Goal: Task Accomplishment & Management: Complete application form

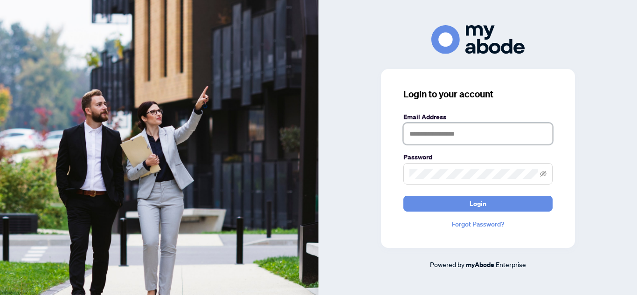
click at [456, 131] on input "text" at bounding box center [477, 133] width 149 height 21
type input "**********"
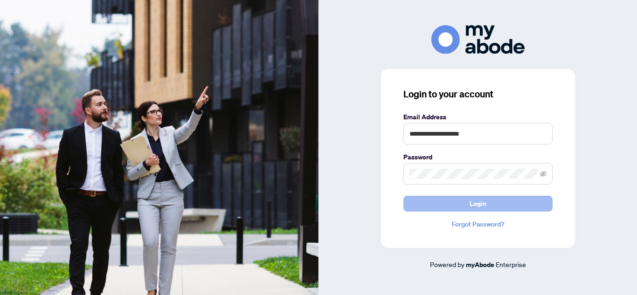
drag, startPoint x: 492, startPoint y: 205, endPoint x: 496, endPoint y: 201, distance: 5.3
click at [492, 205] on button "Login" at bounding box center [477, 204] width 149 height 16
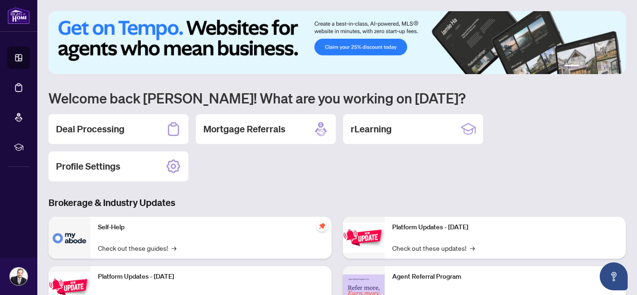
click at [114, 127] on h2 "Deal Processing" at bounding box center [90, 129] width 69 height 13
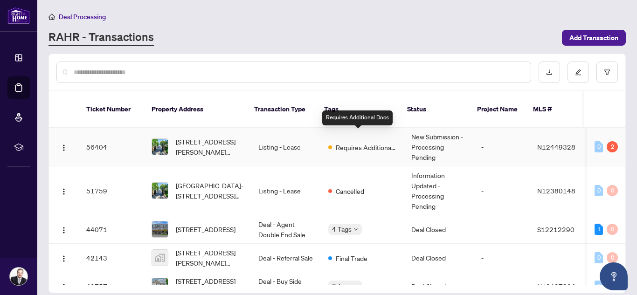
click at [381, 142] on span "Requires Additional Docs" at bounding box center [366, 147] width 61 height 10
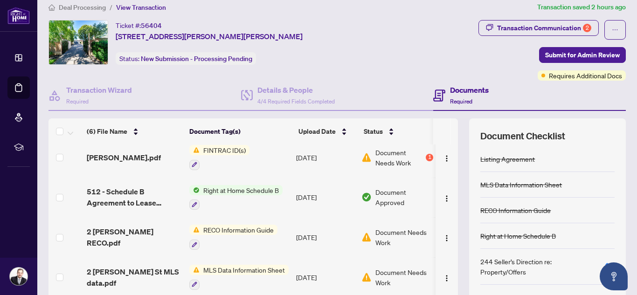
scroll to position [55, 0]
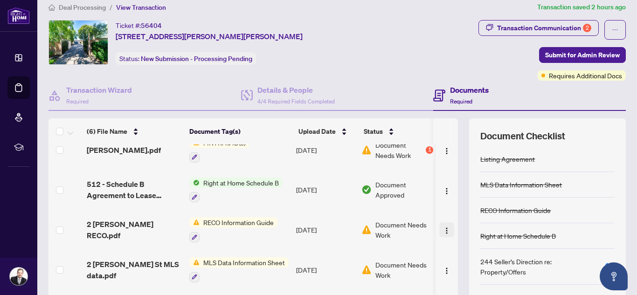
click at [443, 229] on img "button" at bounding box center [446, 230] width 7 height 7
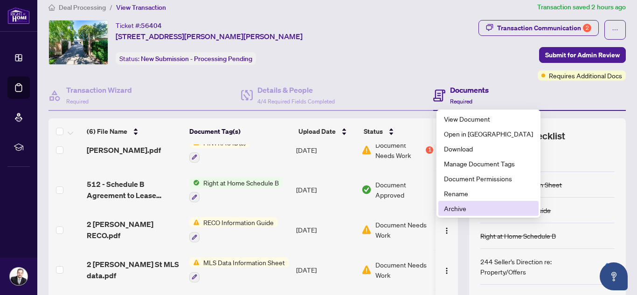
click at [451, 205] on span "Archive" at bounding box center [488, 208] width 89 height 10
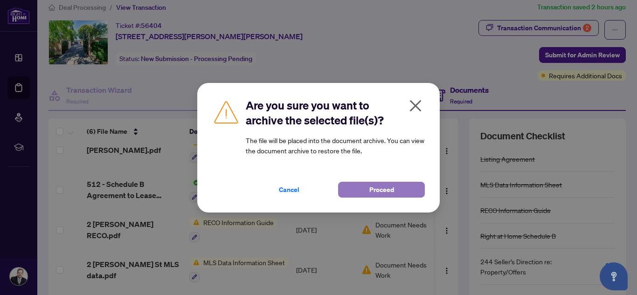
click at [387, 191] on span "Proceed" at bounding box center [381, 189] width 25 height 15
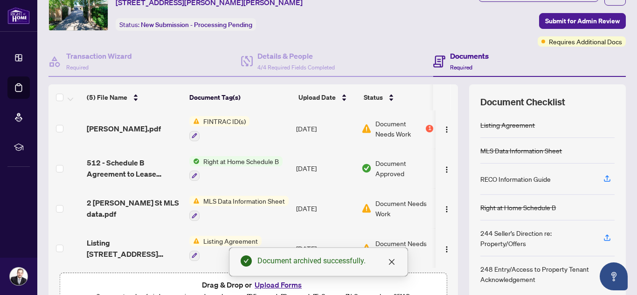
scroll to position [48, 0]
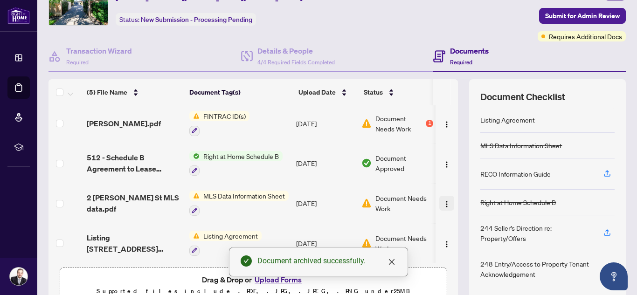
click at [443, 202] on img "button" at bounding box center [446, 204] width 7 height 7
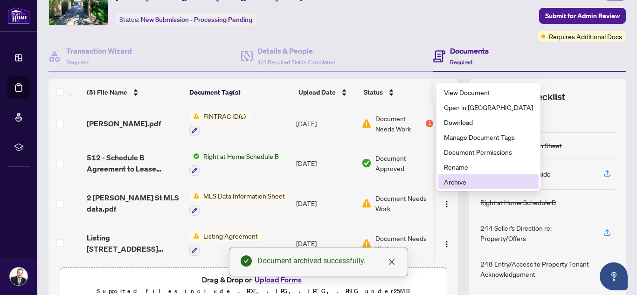
click at [450, 180] on span "Archive" at bounding box center [488, 182] width 89 height 10
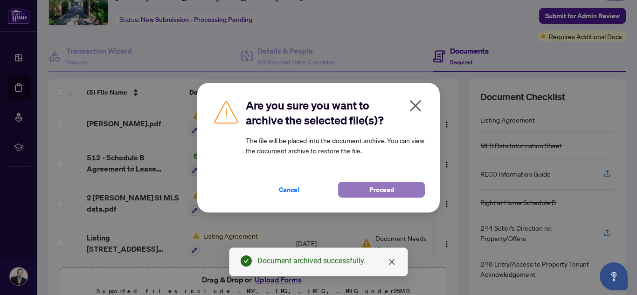
click at [388, 190] on span "Proceed" at bounding box center [381, 189] width 25 height 15
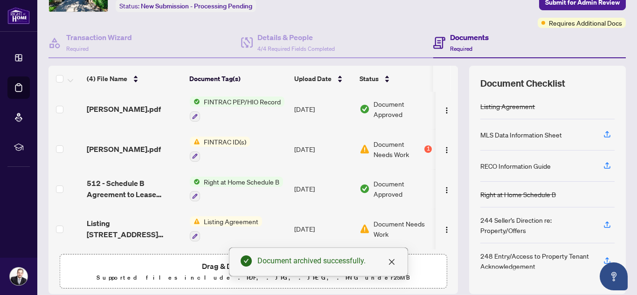
scroll to position [63, 0]
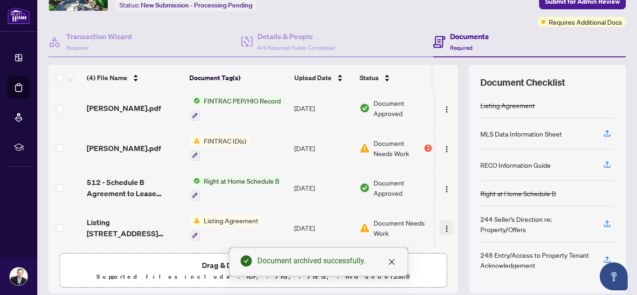
click at [443, 225] on img "button" at bounding box center [446, 228] width 7 height 7
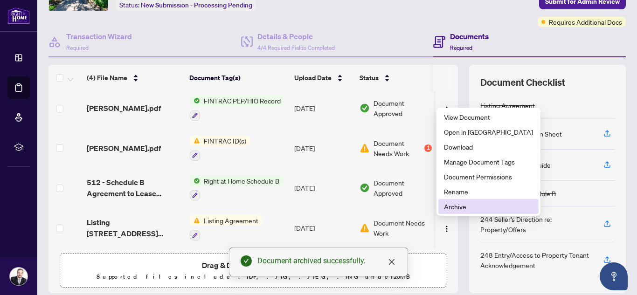
click at [456, 206] on span "Archive" at bounding box center [488, 206] width 89 height 10
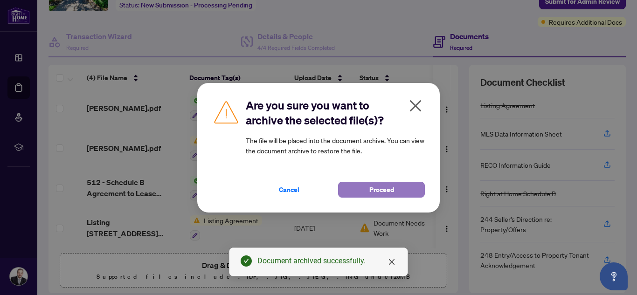
click at [397, 192] on button "Proceed" at bounding box center [381, 190] width 87 height 16
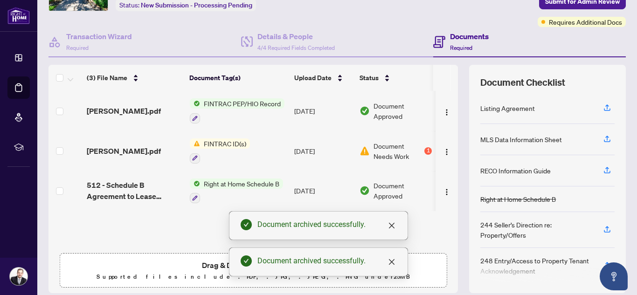
scroll to position [0, 0]
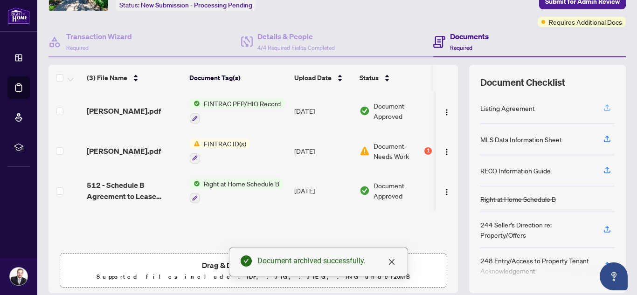
click at [608, 109] on icon "button" at bounding box center [607, 108] width 8 height 8
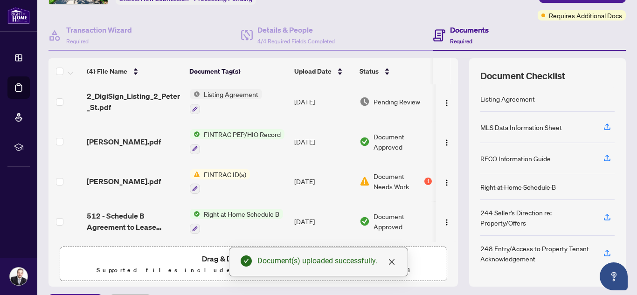
scroll to position [69, 0]
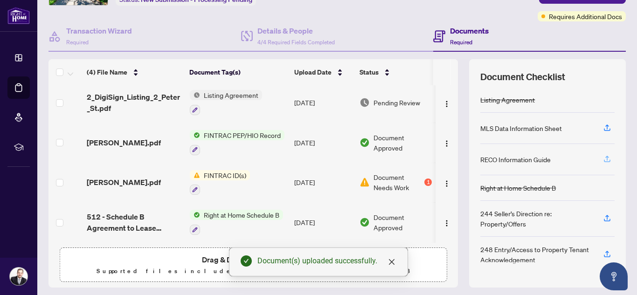
click at [605, 161] on icon "button" at bounding box center [607, 160] width 7 height 2
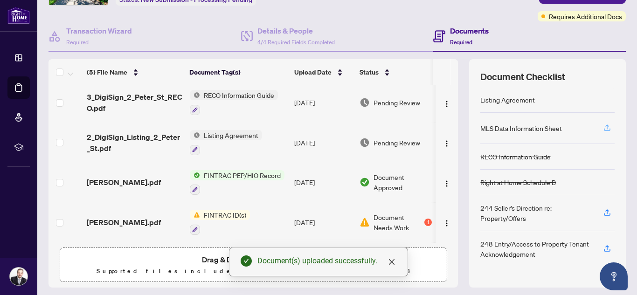
click at [608, 129] on icon "button" at bounding box center [607, 128] width 8 height 8
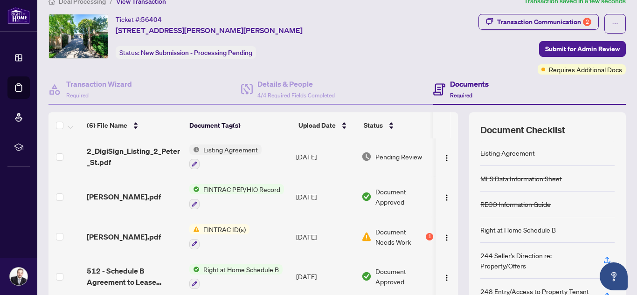
scroll to position [27, 0]
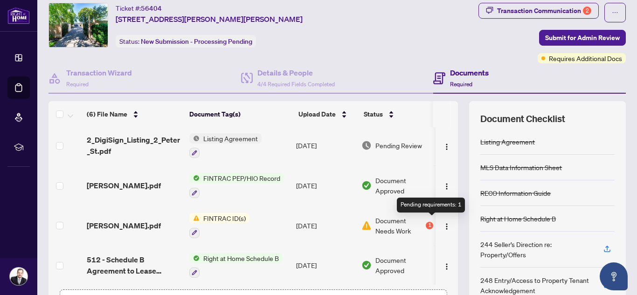
click at [431, 224] on div "1" at bounding box center [429, 225] width 7 height 7
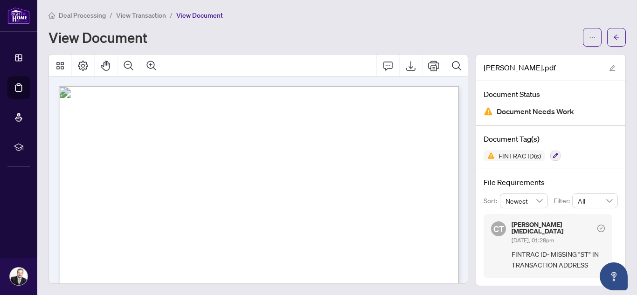
scroll to position [1, 0]
click at [412, 69] on icon "Export" at bounding box center [410, 65] width 11 height 11
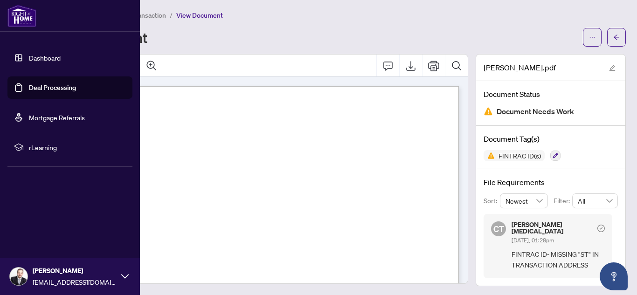
click at [37, 86] on link "Deal Processing" at bounding box center [52, 87] width 47 height 8
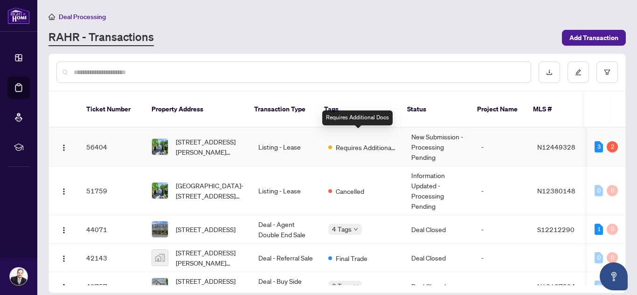
click at [335, 142] on td "Requires Additional Docs" at bounding box center [362, 147] width 83 height 39
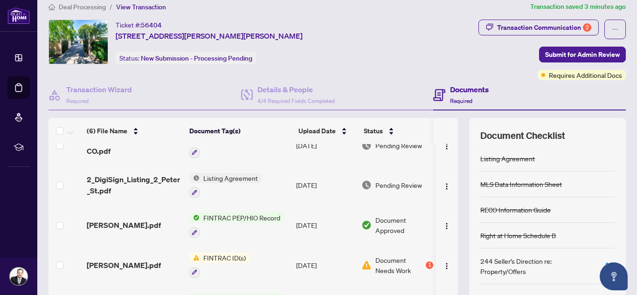
scroll to position [58, 0]
click at [444, 264] on img "button" at bounding box center [446, 266] width 7 height 7
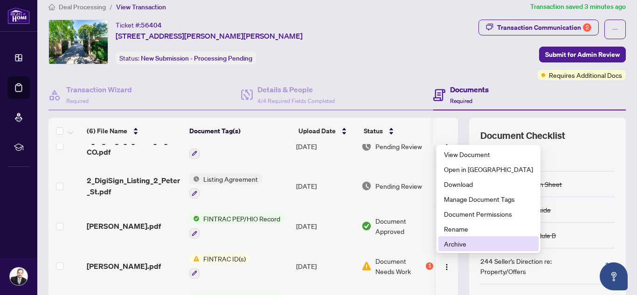
click at [464, 245] on span "Archive" at bounding box center [488, 244] width 89 height 10
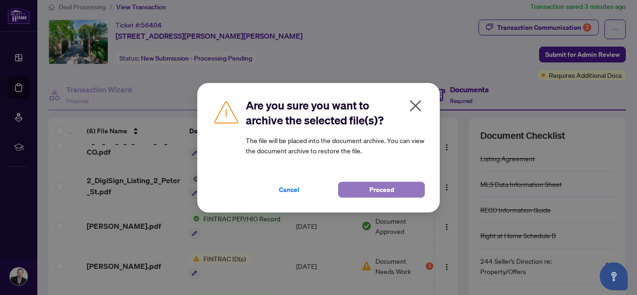
click at [382, 189] on span "Proceed" at bounding box center [381, 189] width 25 height 15
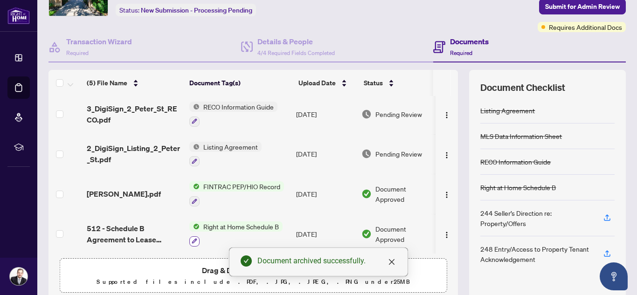
scroll to position [63, 0]
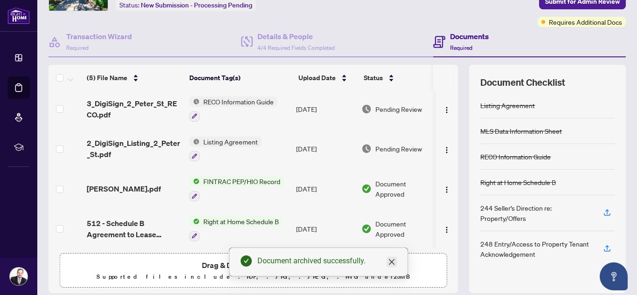
click at [392, 265] on icon "close" at bounding box center [391, 261] width 7 height 7
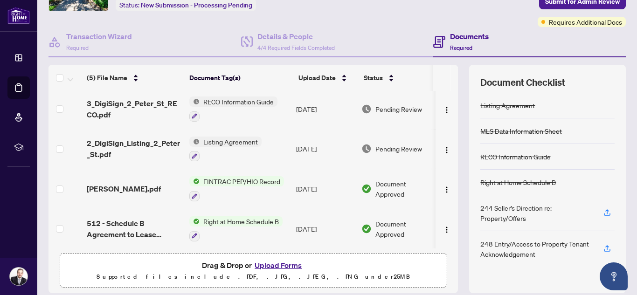
click at [282, 264] on button "Upload Forms" at bounding box center [278, 265] width 53 height 12
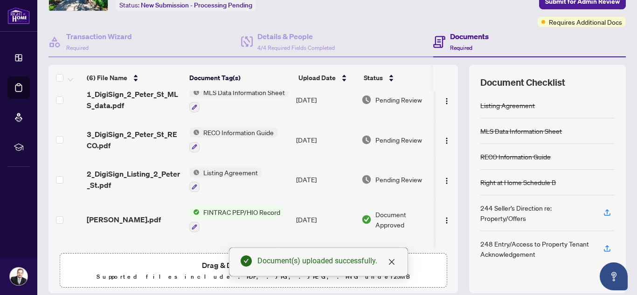
scroll to position [0, 0]
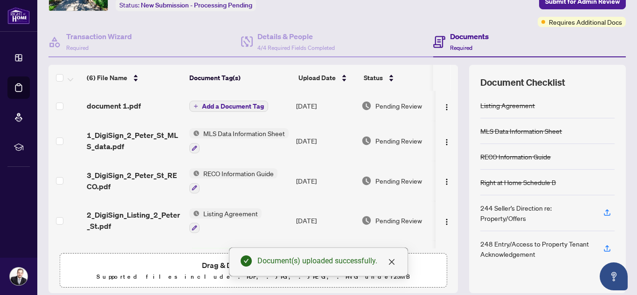
click at [198, 106] on button "Add a Document Tag" at bounding box center [228, 106] width 79 height 11
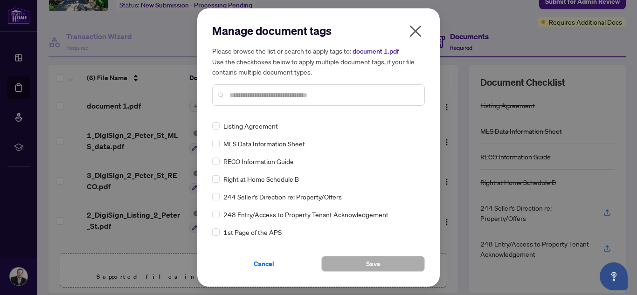
click at [258, 95] on input "text" at bounding box center [322, 95] width 187 height 10
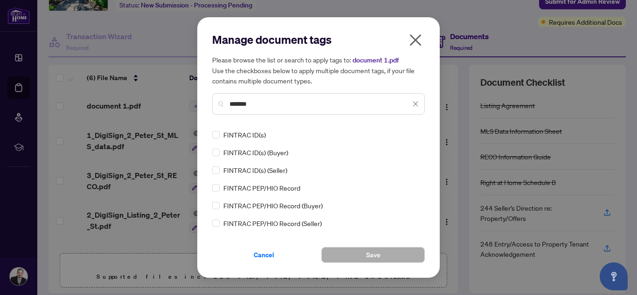
type input "*******"
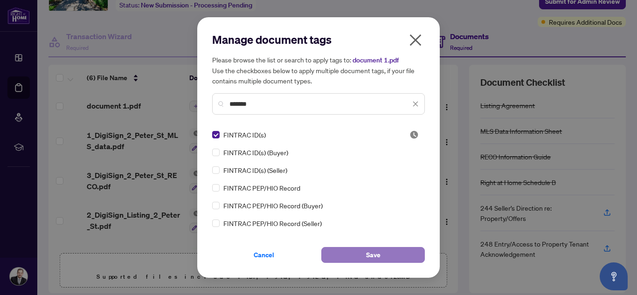
click at [368, 253] on span "Save" at bounding box center [373, 255] width 14 height 15
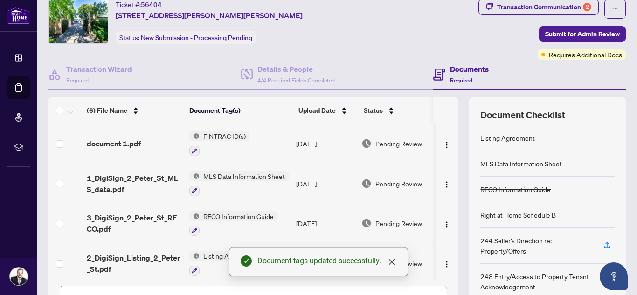
scroll to position [10, 0]
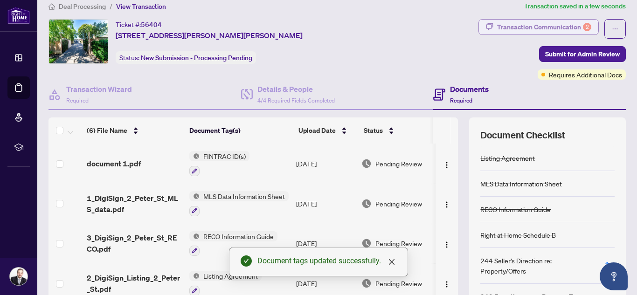
click at [578, 25] on div "Transaction Communication 2" at bounding box center [544, 27] width 94 height 15
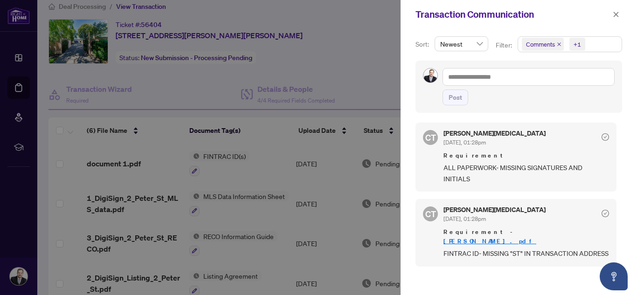
scroll to position [0, 0]
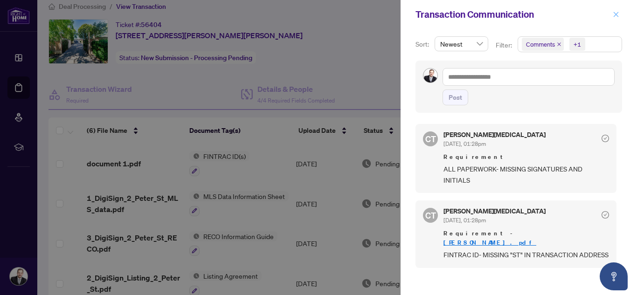
click at [616, 14] on icon "close" at bounding box center [616, 14] width 5 height 5
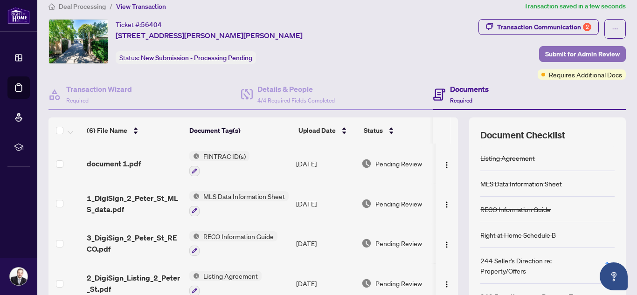
click at [573, 56] on span "Submit for Admin Review" at bounding box center [582, 54] width 75 height 15
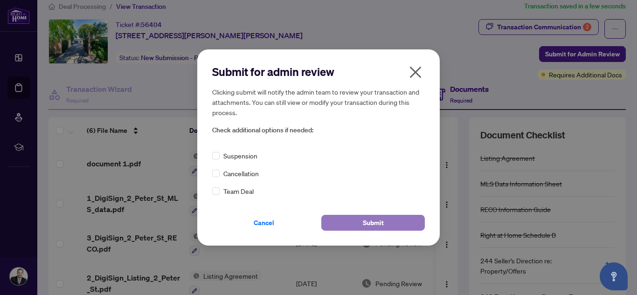
click at [360, 221] on button "Submit" at bounding box center [373, 223] width 104 height 16
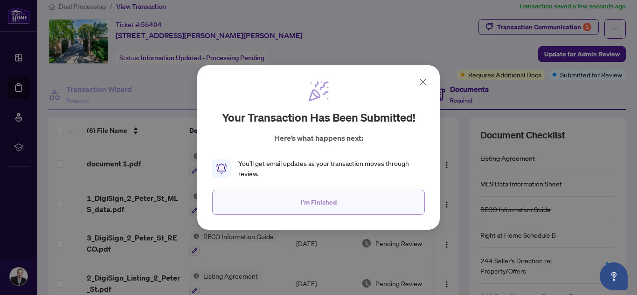
click at [294, 198] on button "I'm Finished" at bounding box center [318, 202] width 213 height 25
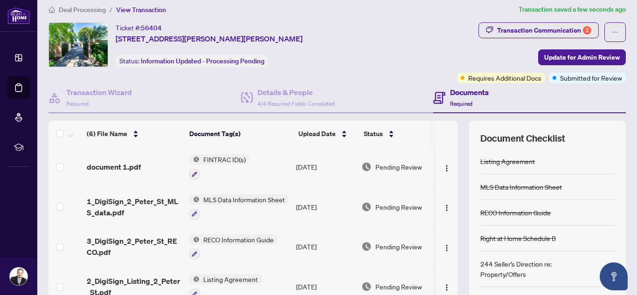
scroll to position [6, 0]
